Goal: Transaction & Acquisition: Purchase product/service

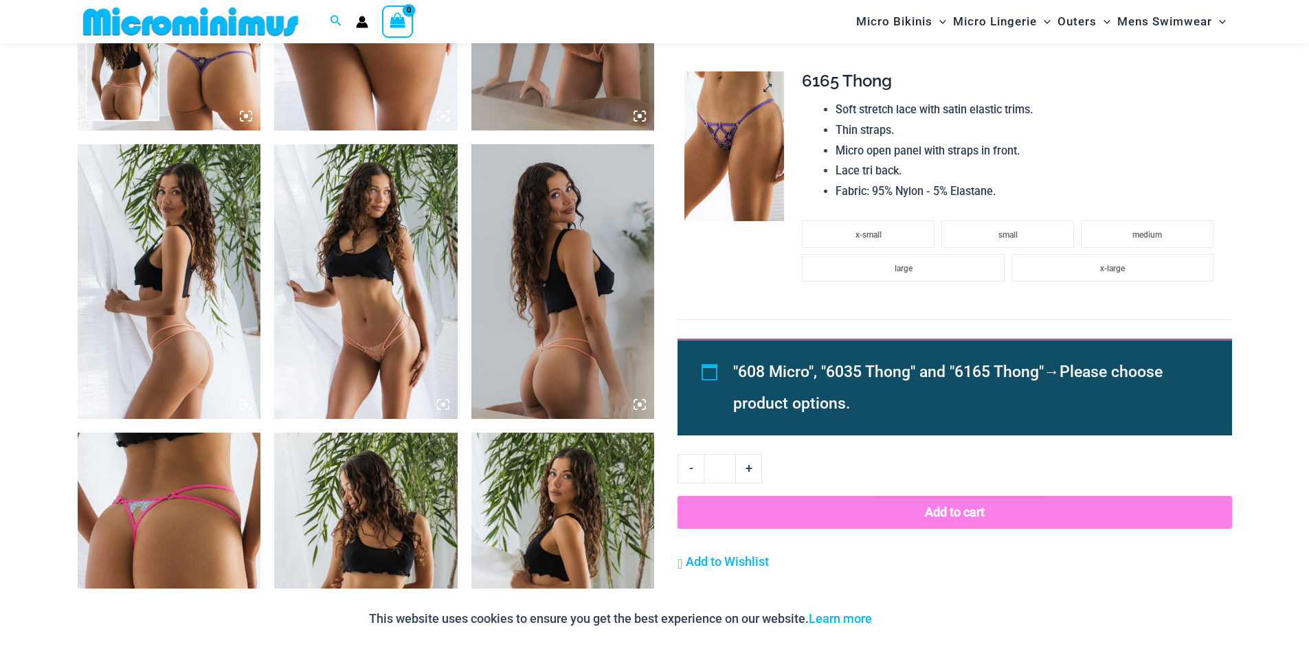
scroll to position [1156, 0]
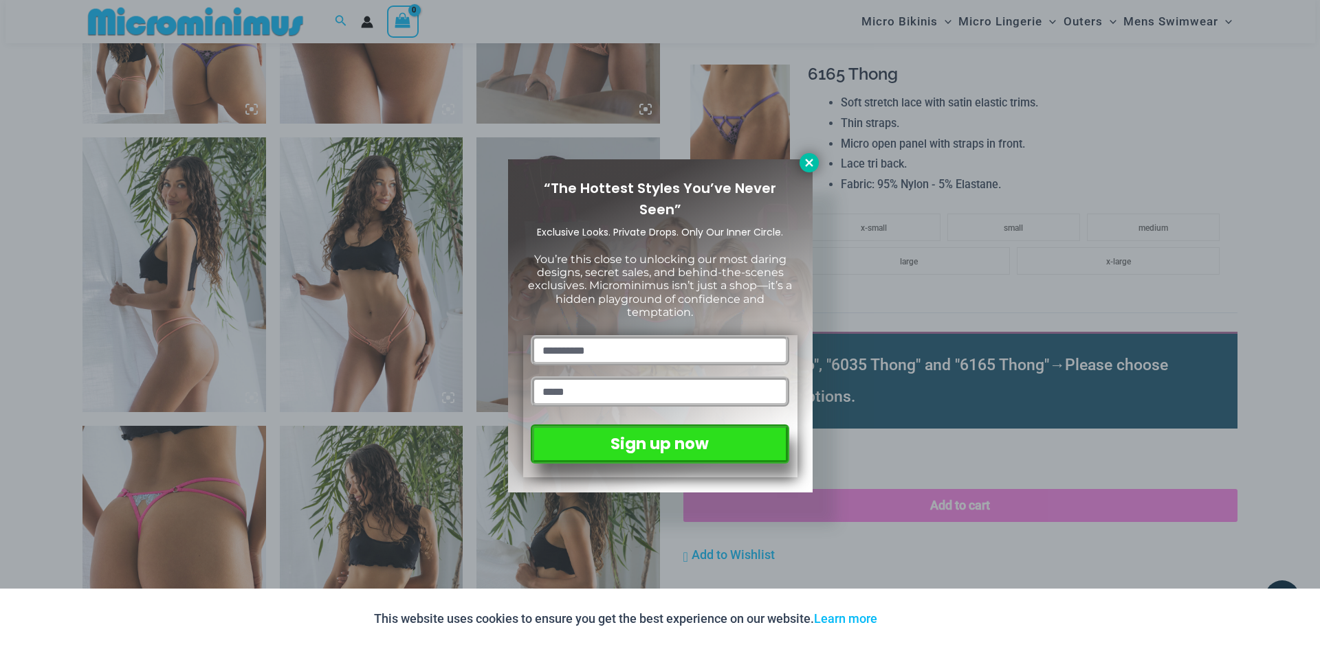
type input "**********"
click at [805, 167] on icon at bounding box center [809, 163] width 12 height 12
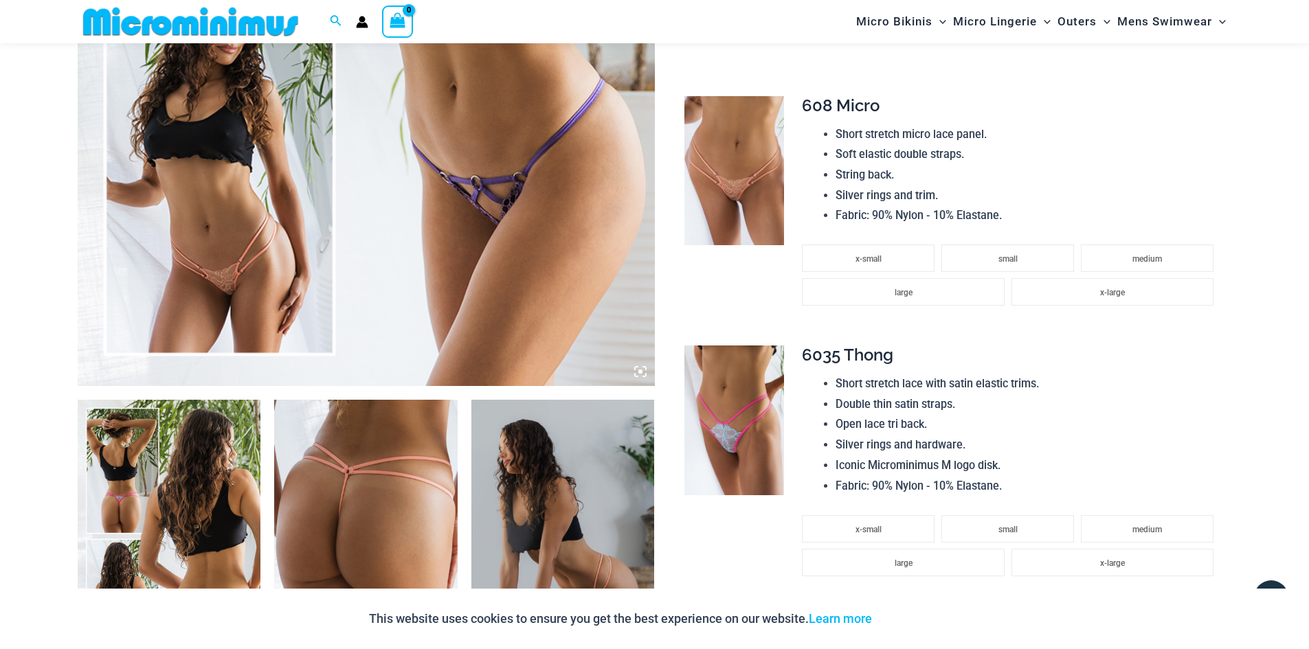
scroll to position [606, 0]
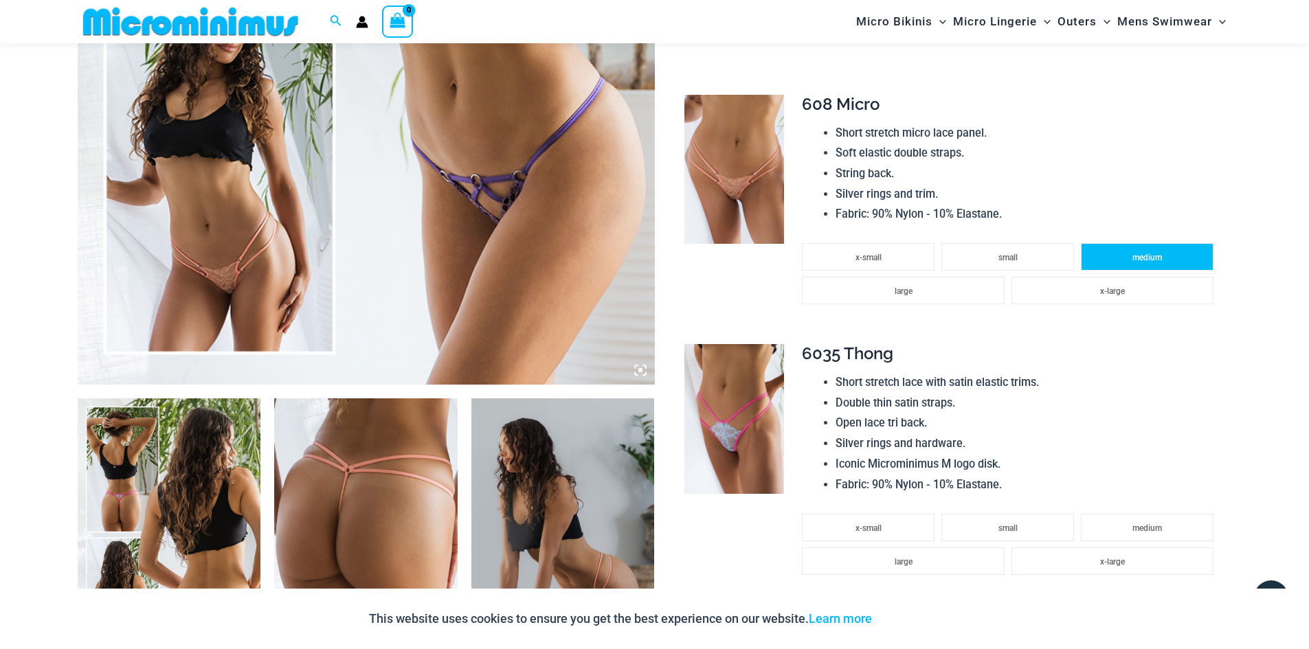
click at [1122, 259] on li "medium" at bounding box center [1147, 256] width 133 height 27
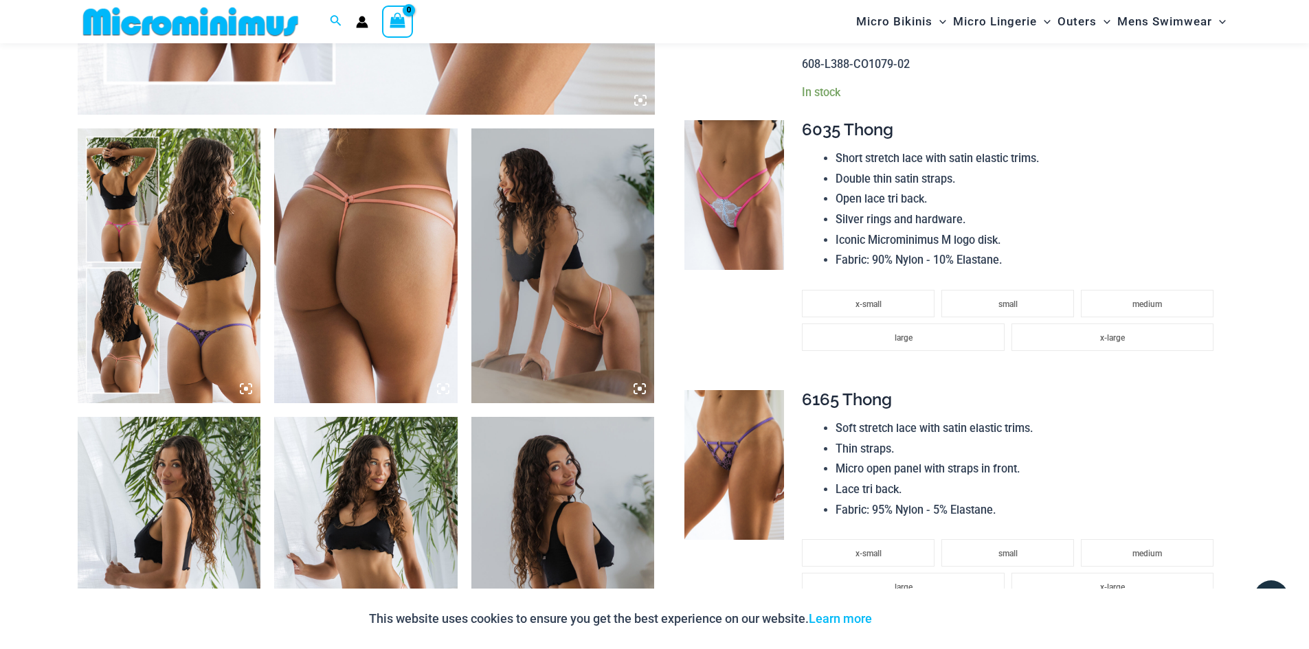
scroll to position [881, 0]
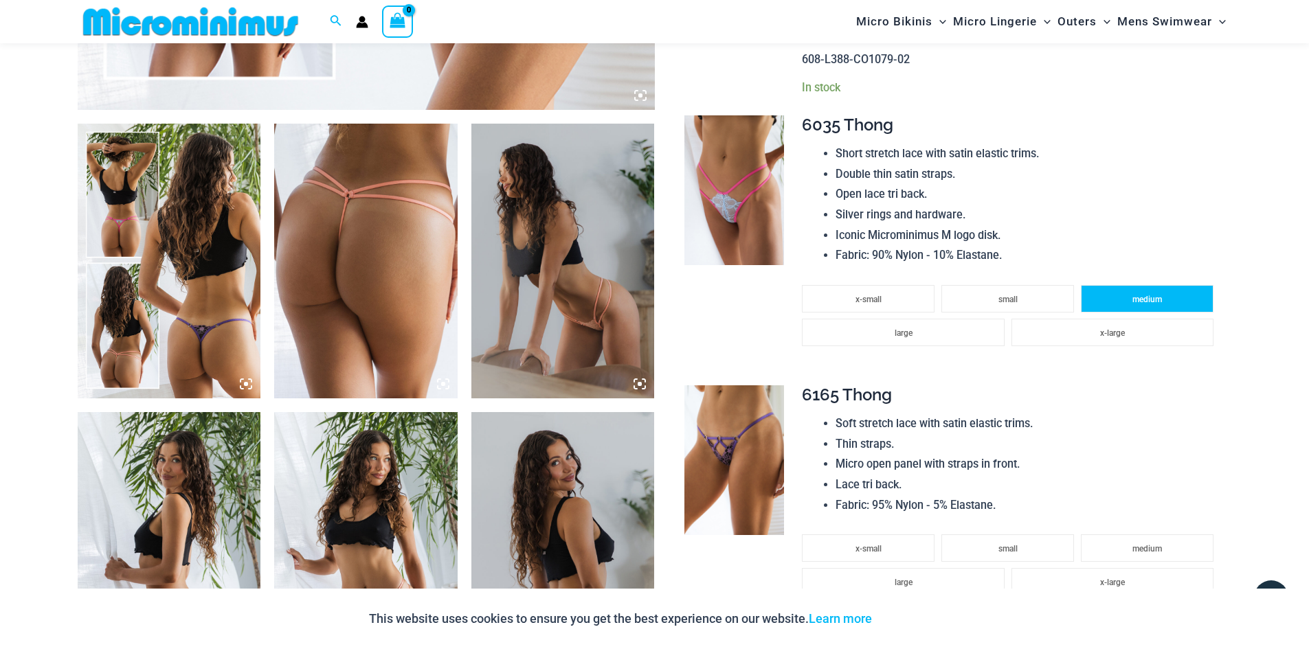
click at [1124, 289] on li "medium" at bounding box center [1147, 298] width 133 height 27
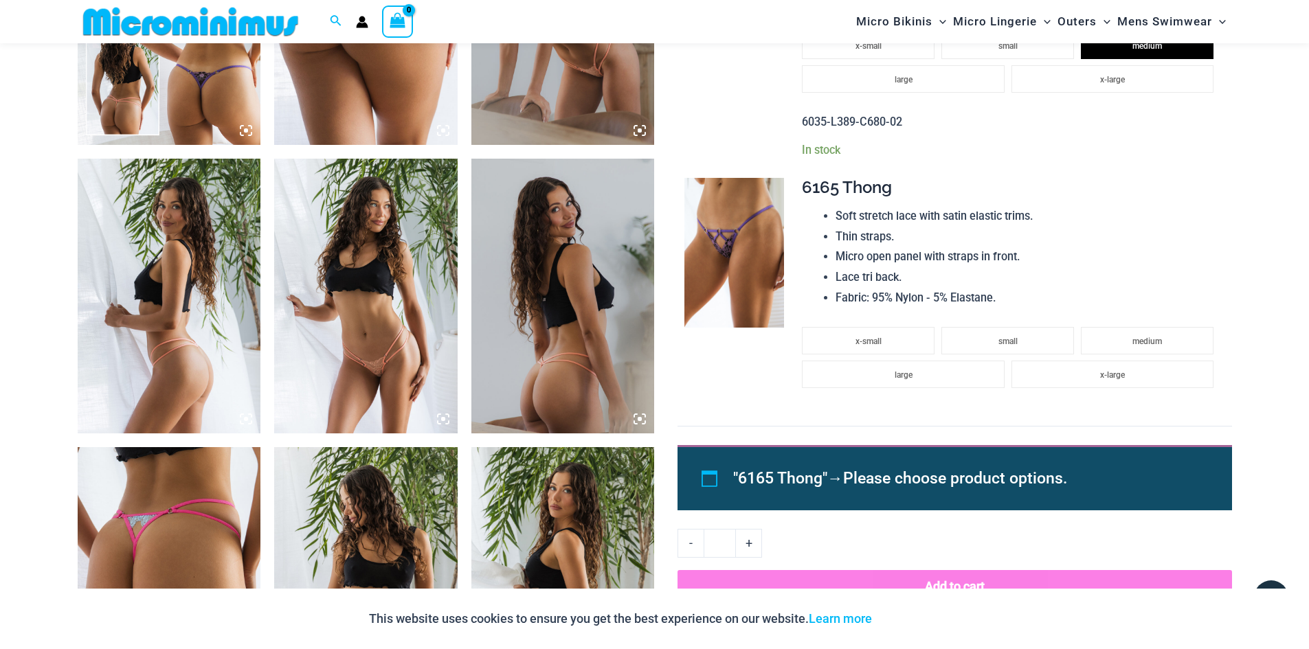
scroll to position [1156, 0]
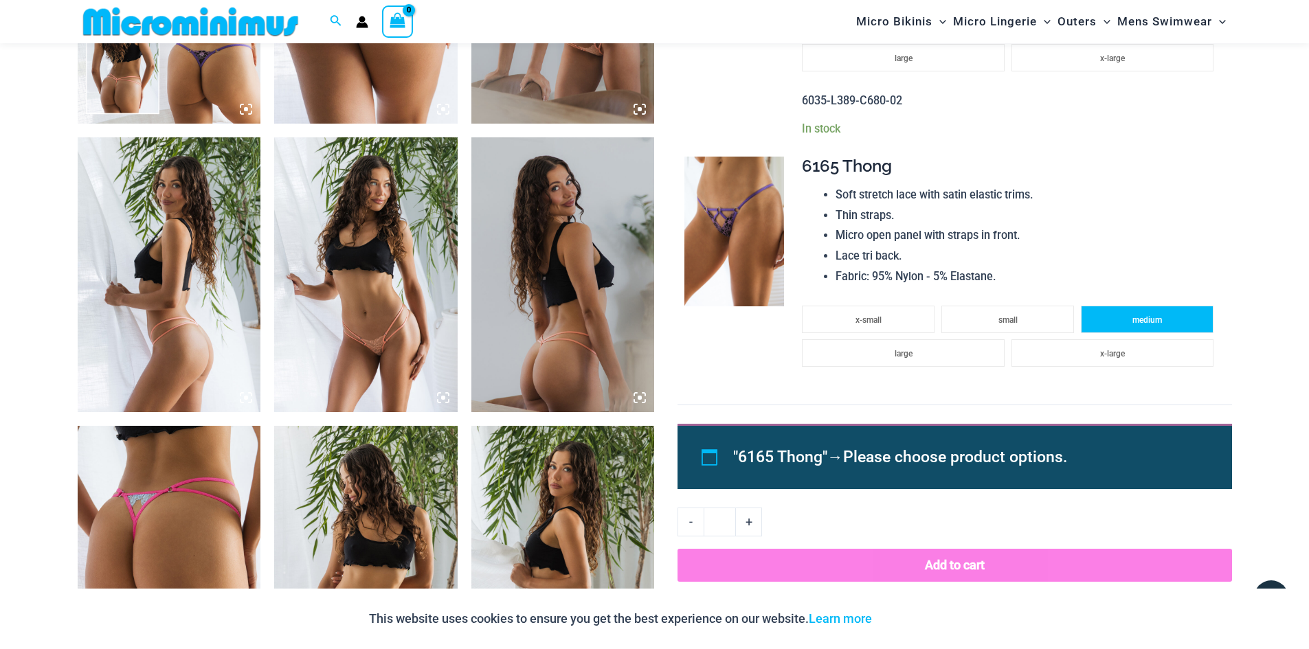
click at [1131, 312] on li "medium" at bounding box center [1147, 319] width 133 height 27
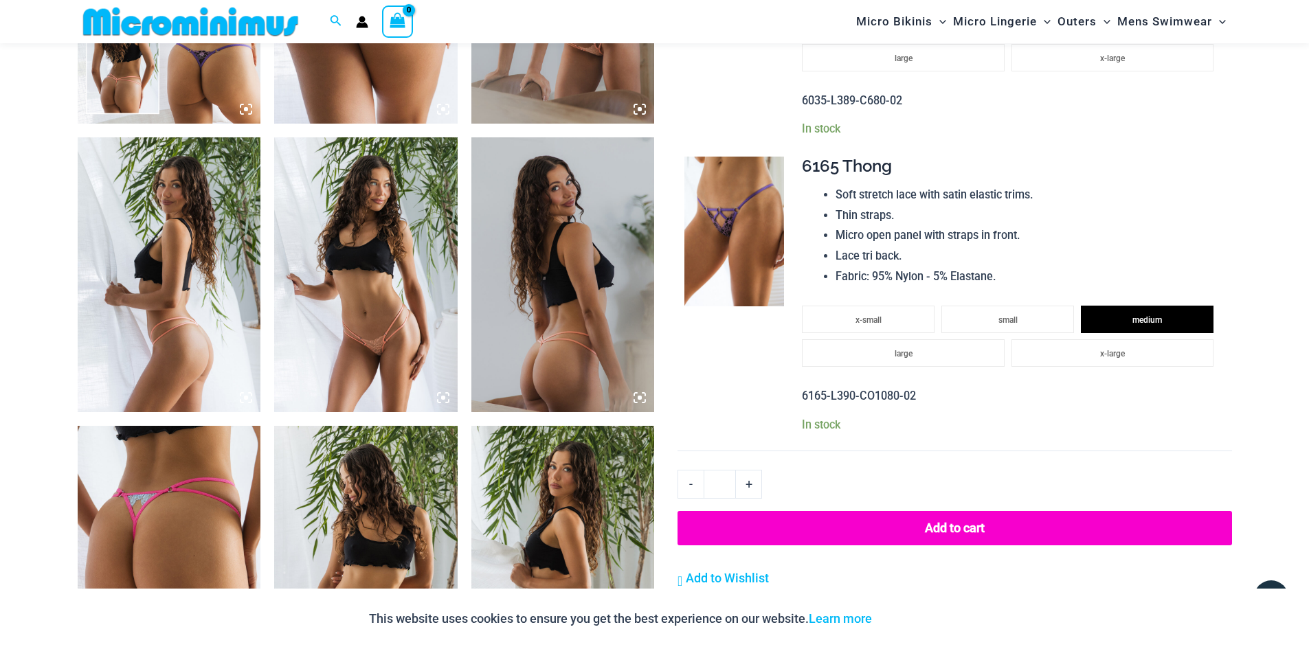
click at [975, 526] on button "Add to cart" at bounding box center [955, 528] width 554 height 34
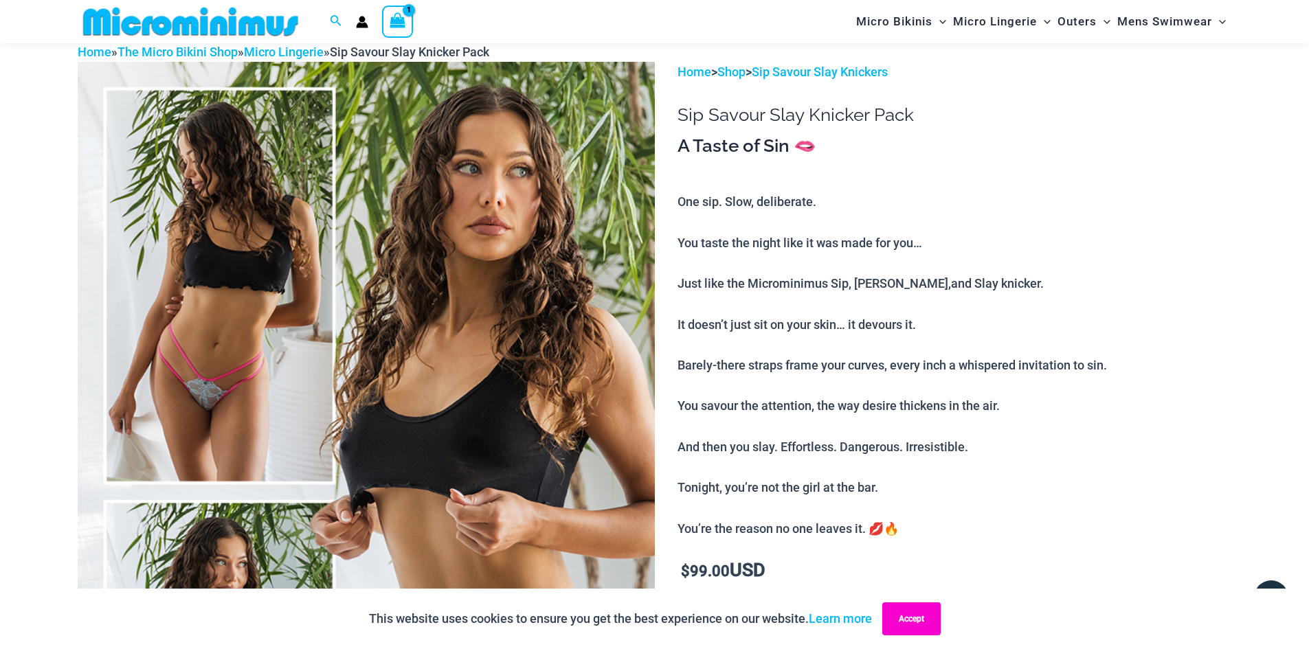
scroll to position [56, 0]
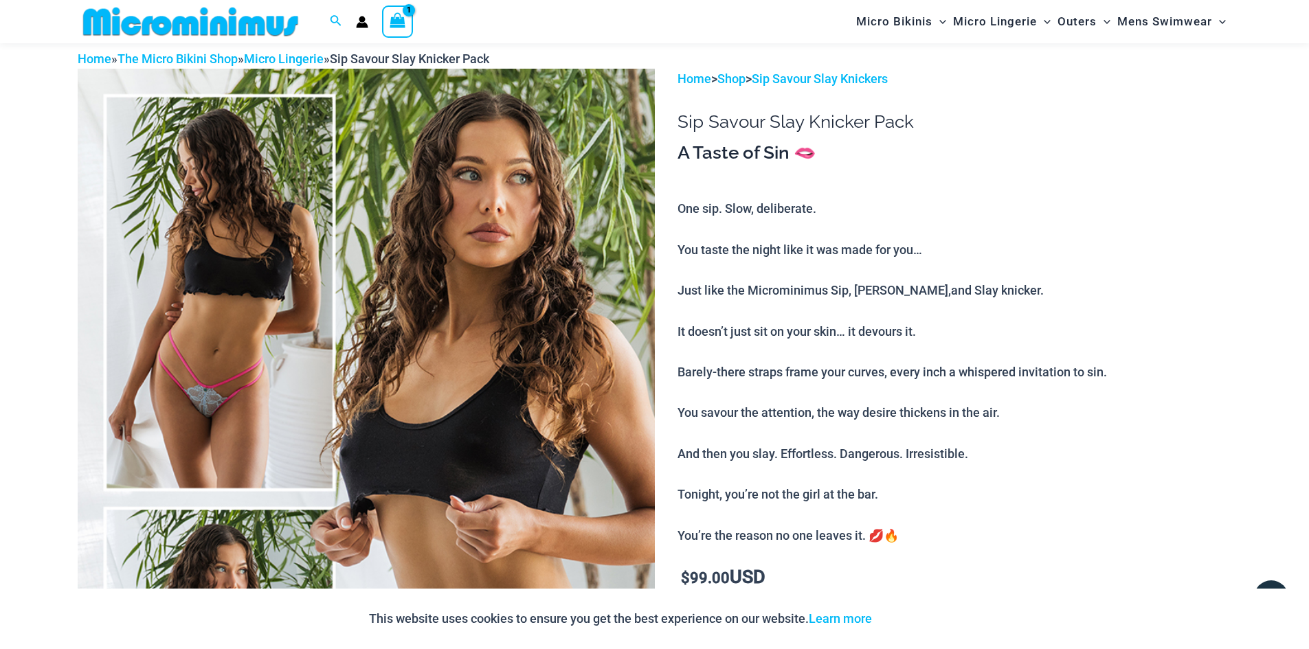
click at [364, 24] on icon "Account icon link" at bounding box center [362, 24] width 12 height 5
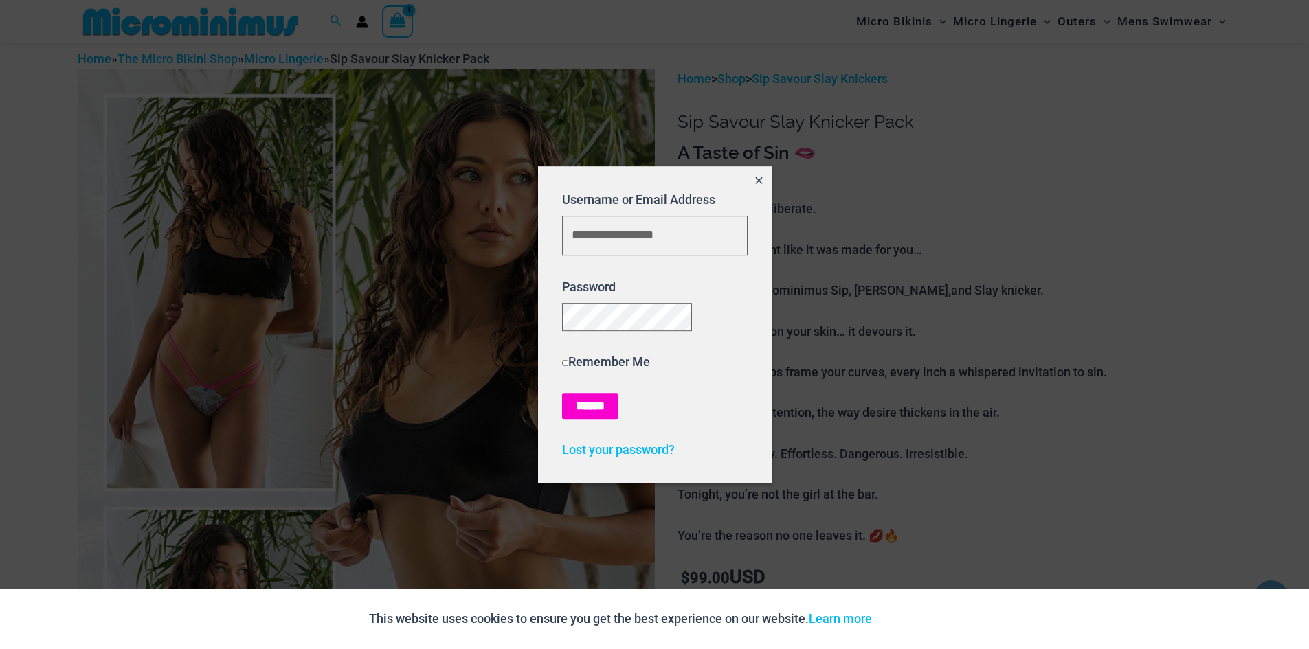
click at [577, 408] on input "******" at bounding box center [590, 406] width 56 height 26
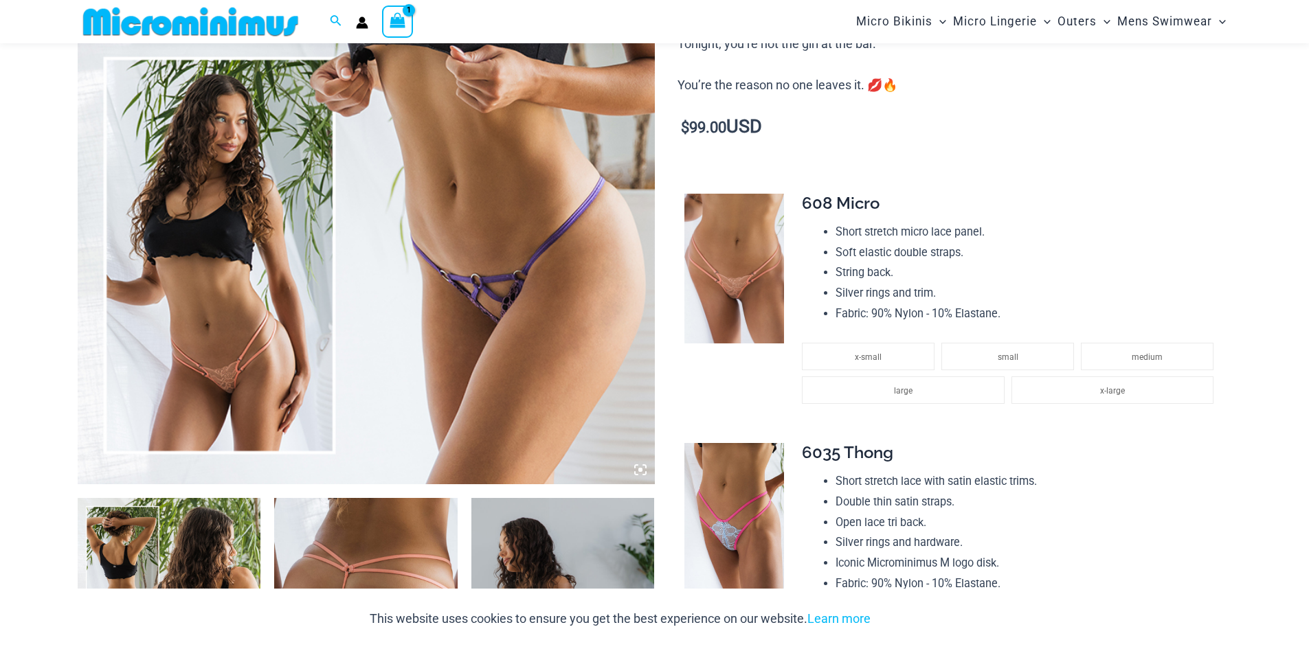
scroll to position [400, 0]
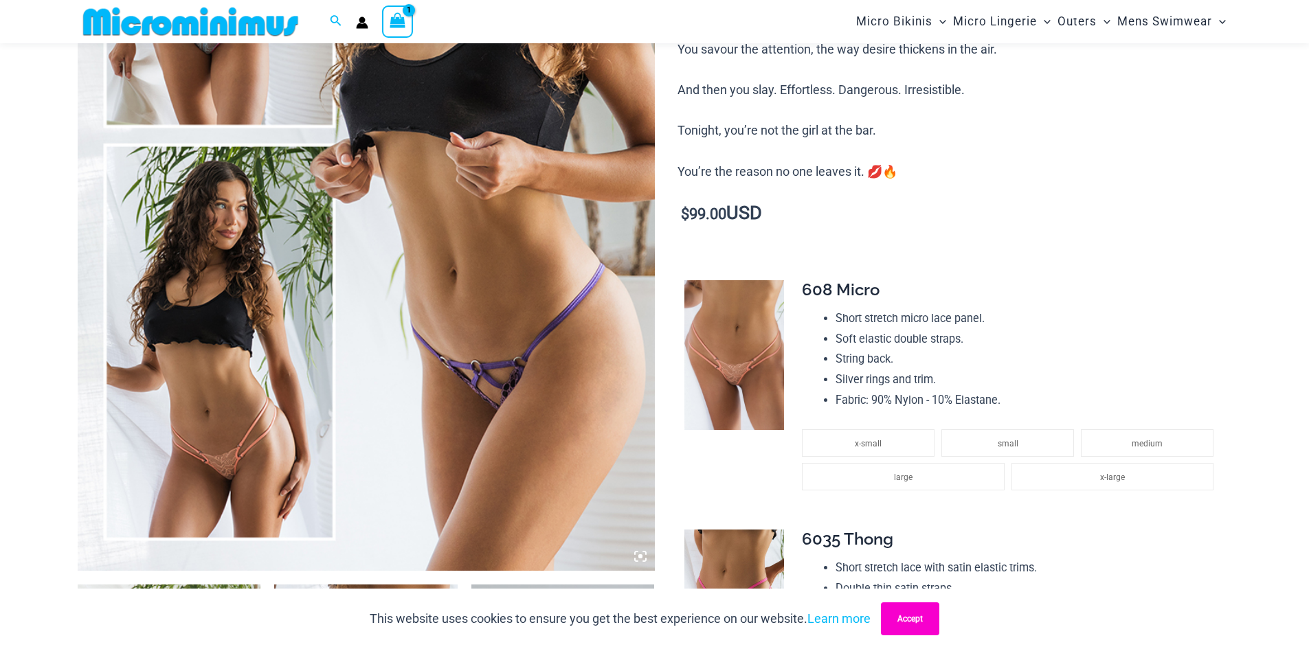
type input "**********"
click at [911, 622] on button "Accept" at bounding box center [910, 619] width 58 height 33
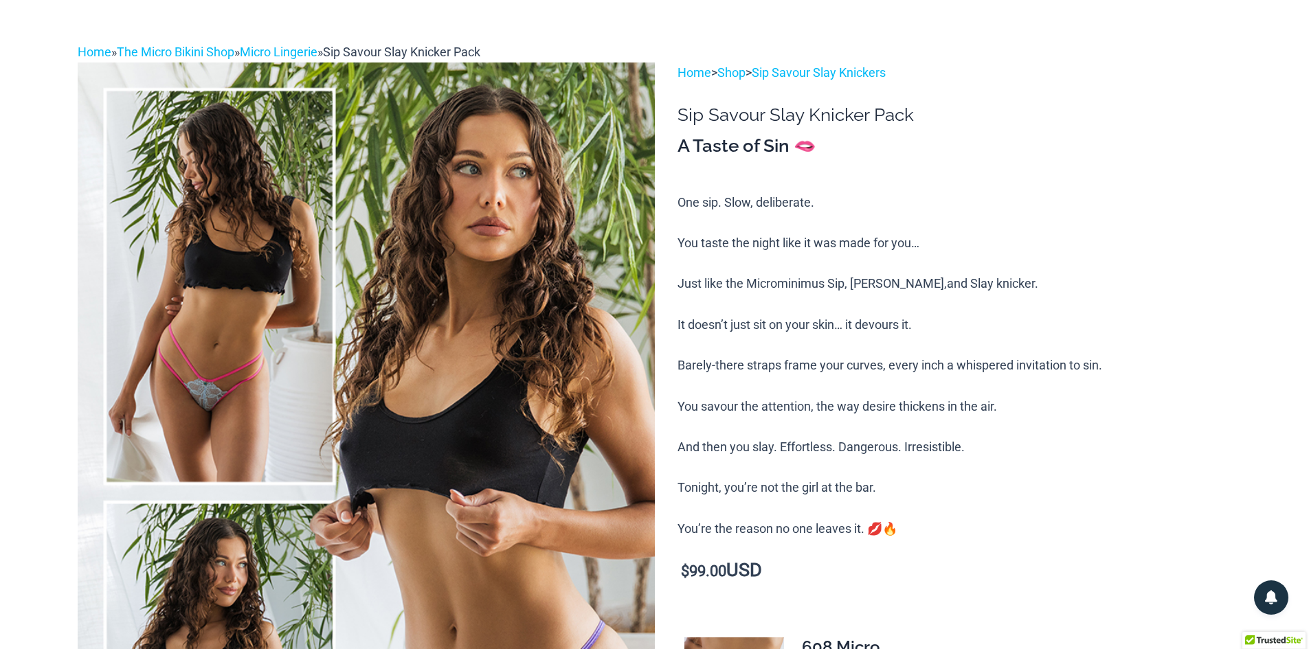
scroll to position [0, 0]
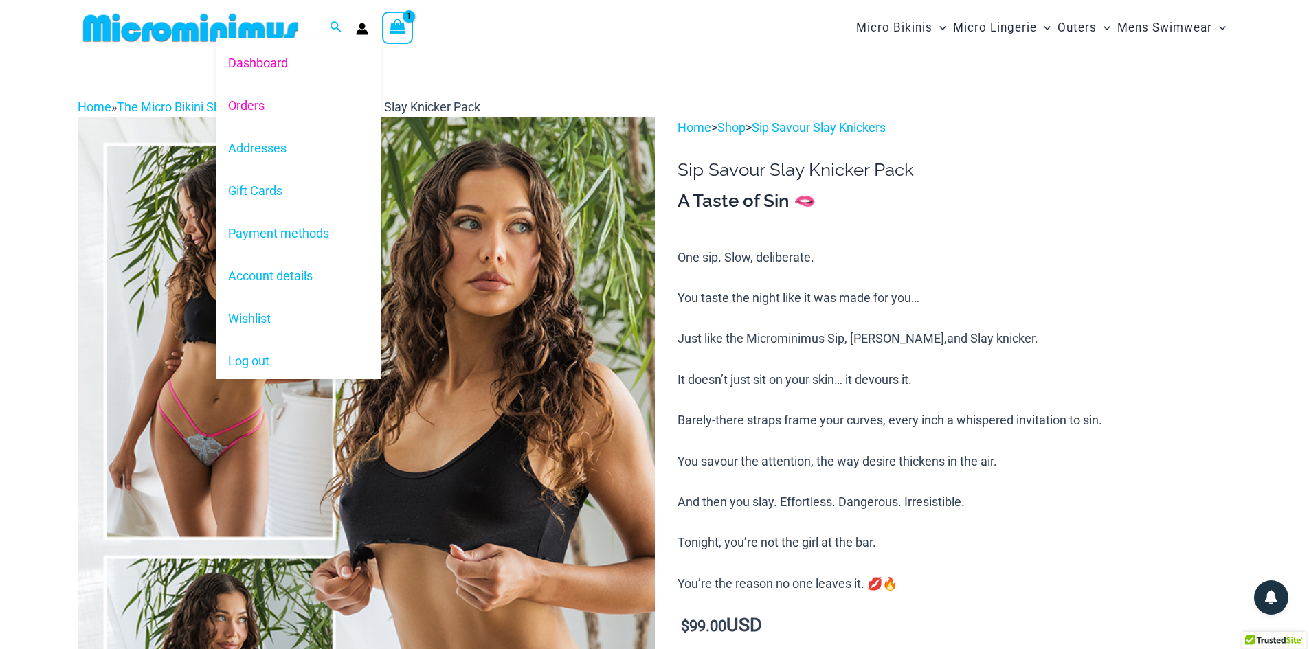
click at [326, 104] on link "Orders" at bounding box center [298, 105] width 165 height 43
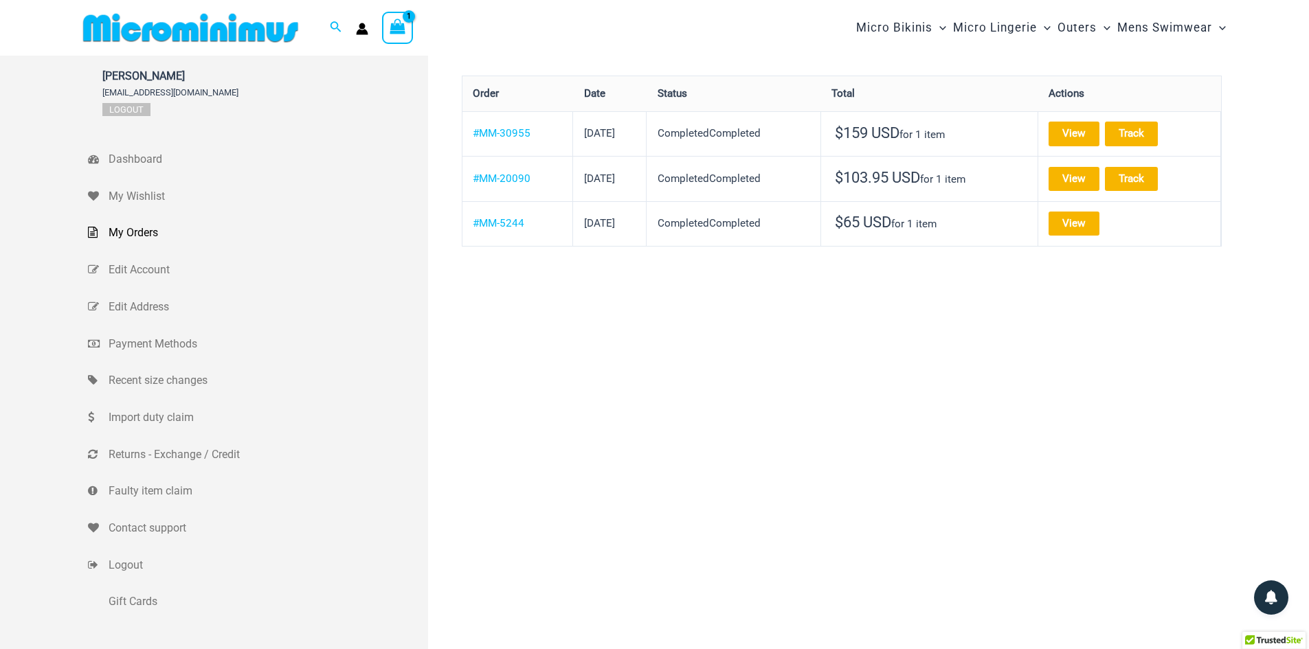
type input "**********"
click at [392, 32] on icon "View Shopping Cart, 1 items" at bounding box center [398, 27] width 16 height 16
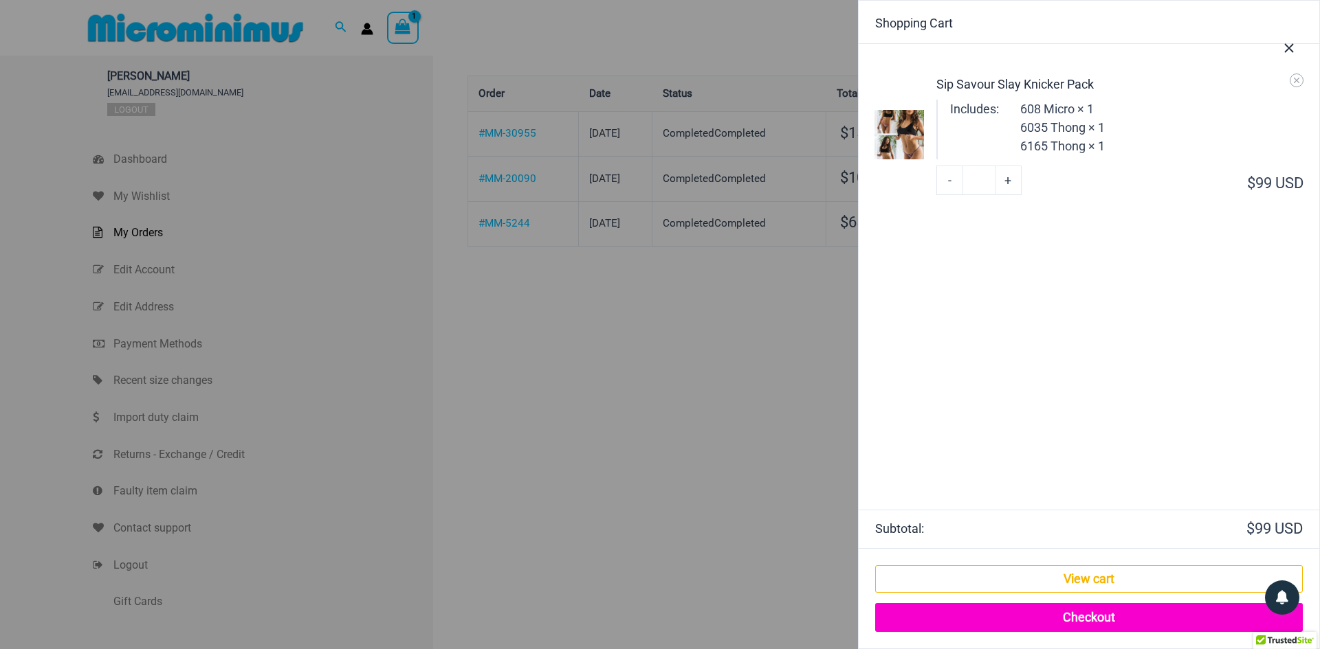
click at [1089, 619] on link "Checkout" at bounding box center [1088, 617] width 427 height 29
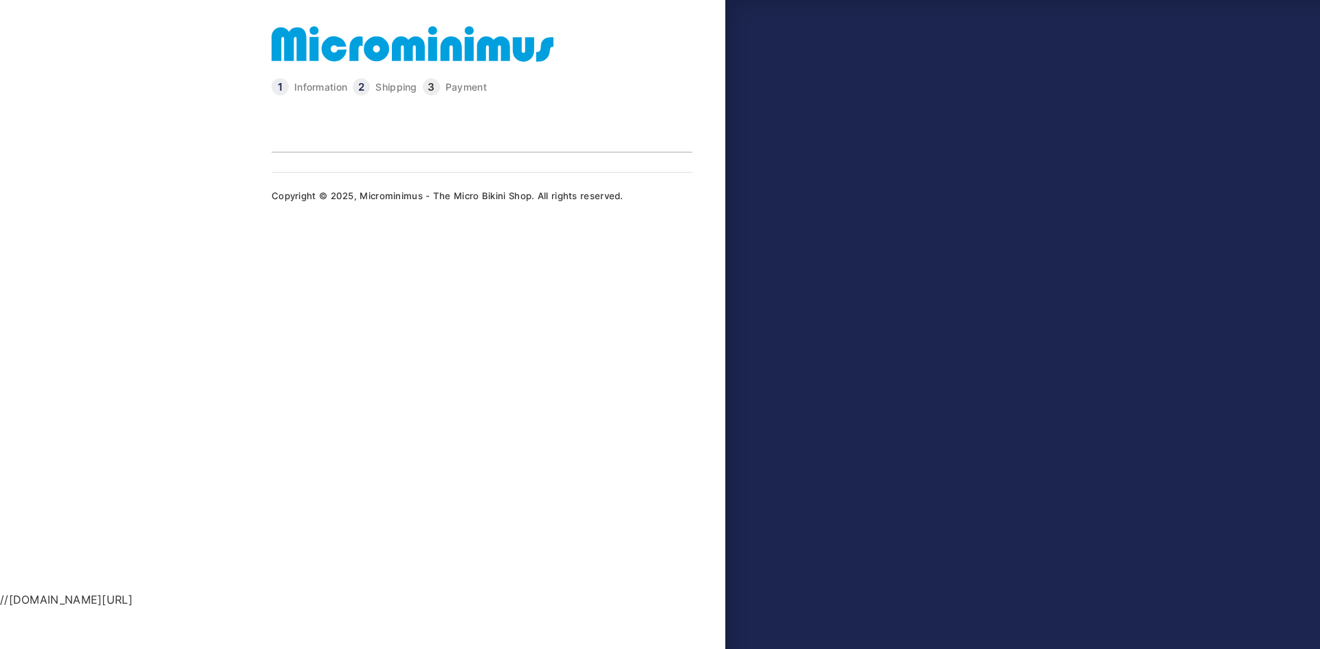
type input "**********"
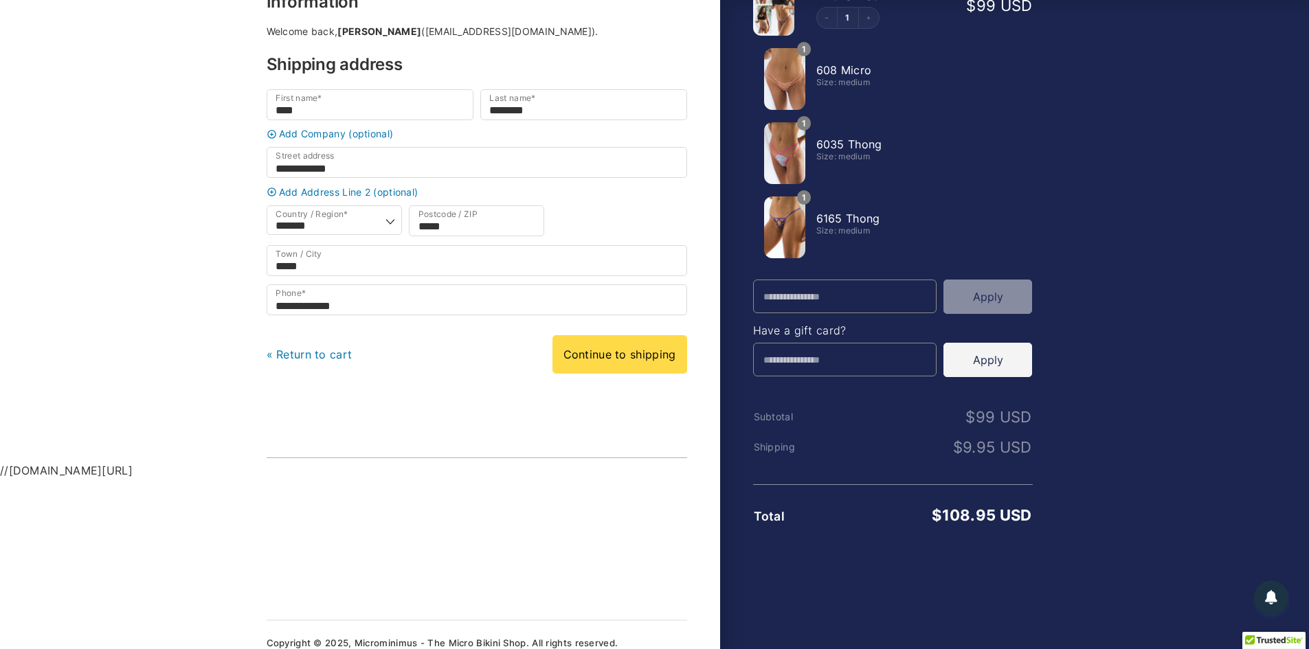
scroll to position [137, 0]
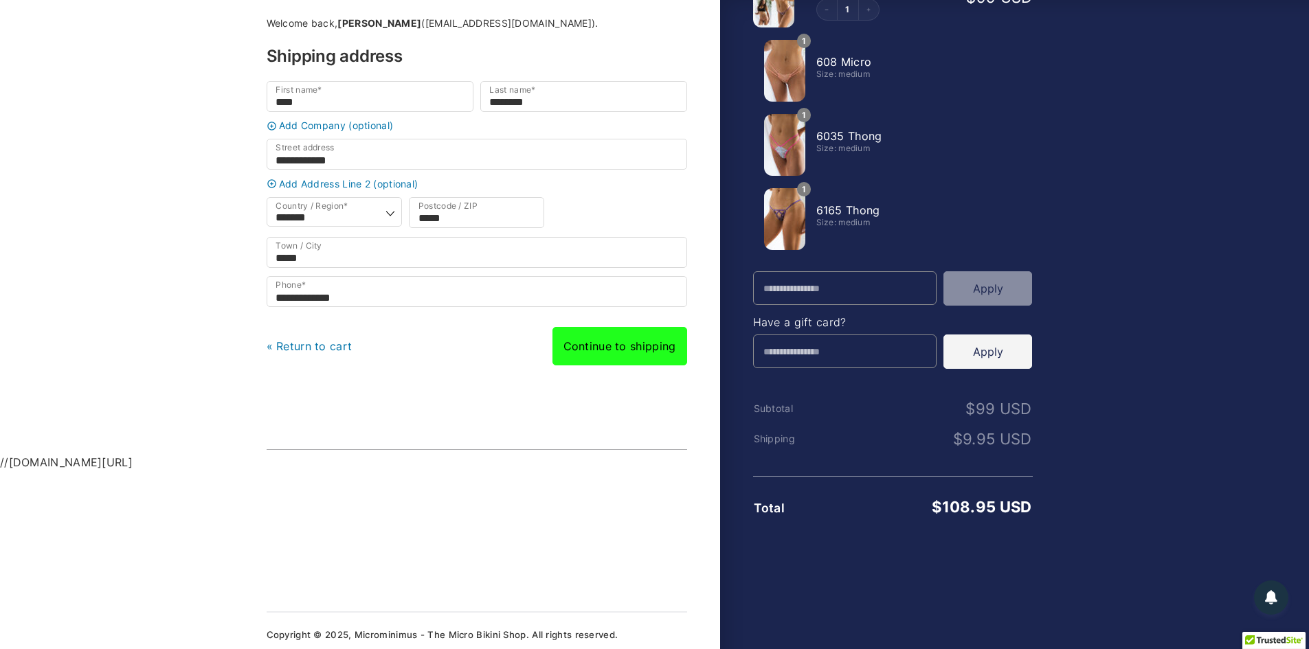
click at [616, 346] on link "Continue to shipping" at bounding box center [620, 346] width 135 height 38
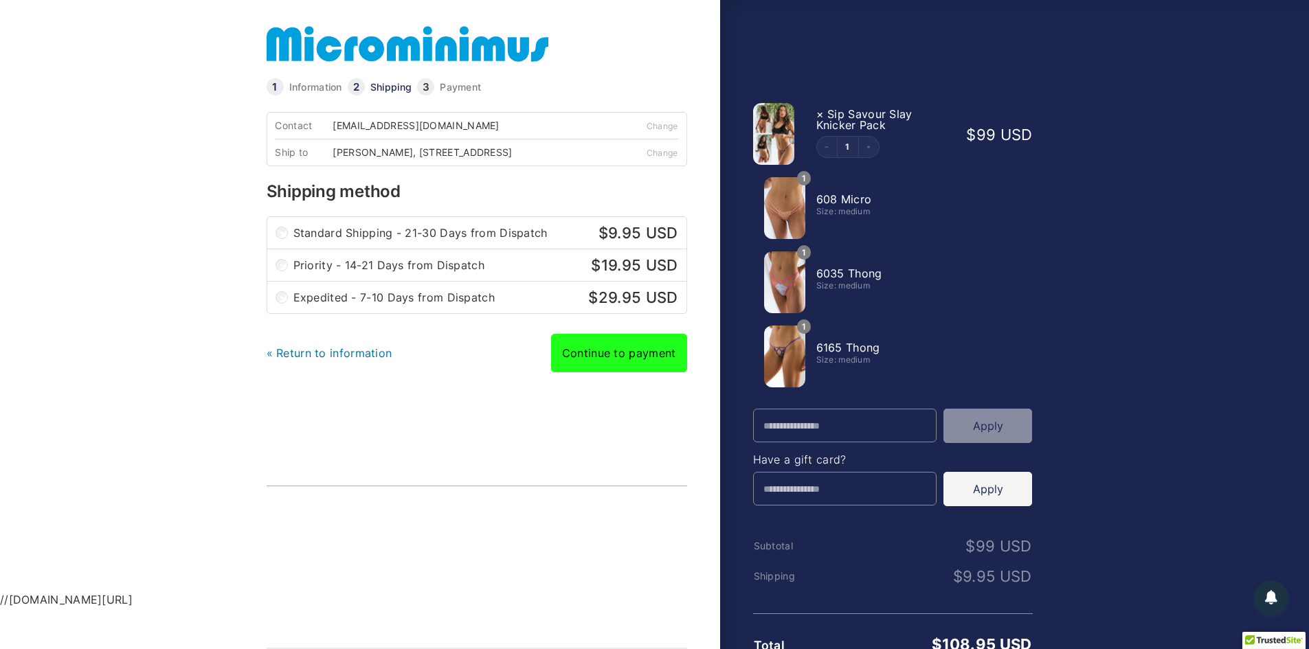
click at [623, 352] on link "Continue to payment" at bounding box center [619, 353] width 136 height 38
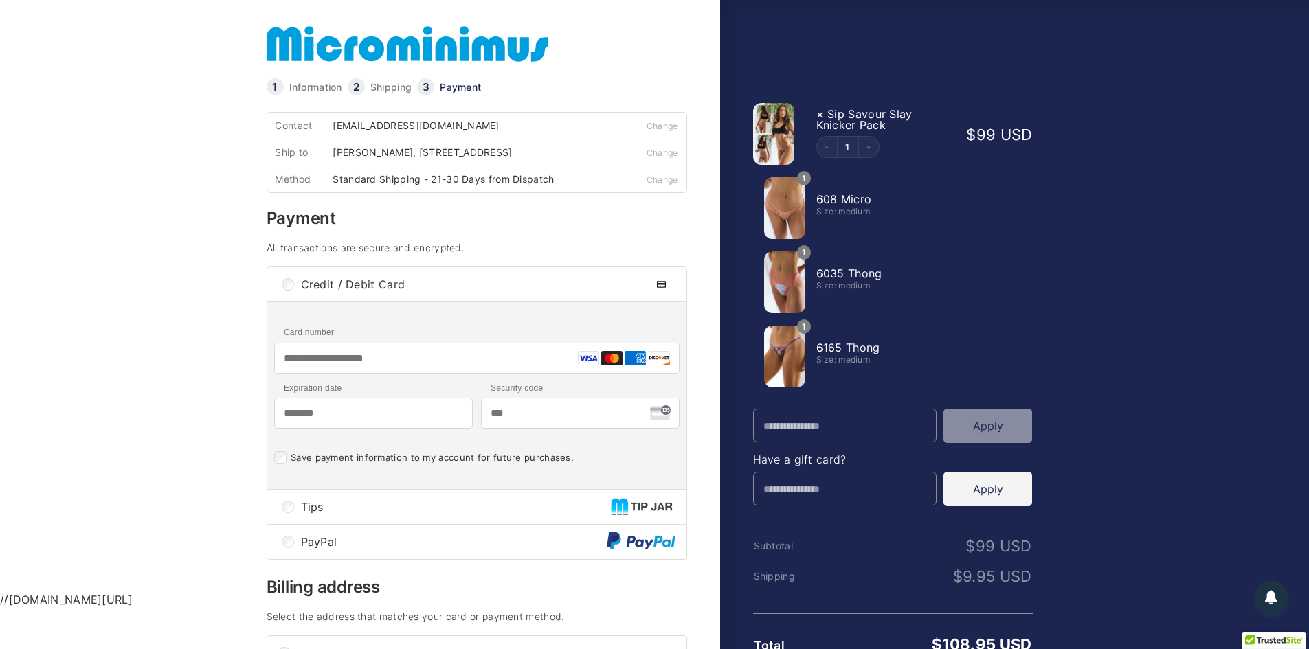
click at [435, 358] on input "Card number" at bounding box center [476, 358] width 405 height 31
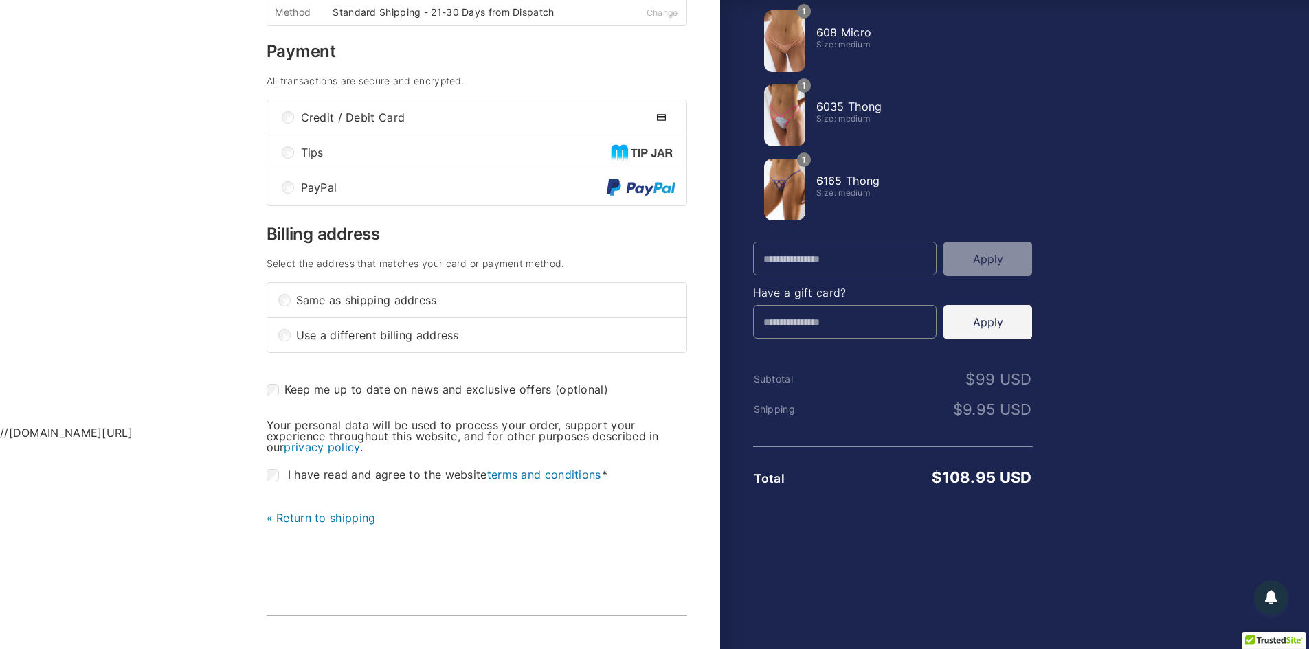
scroll to position [206, 0]
